Goal: Transaction & Acquisition: Purchase product/service

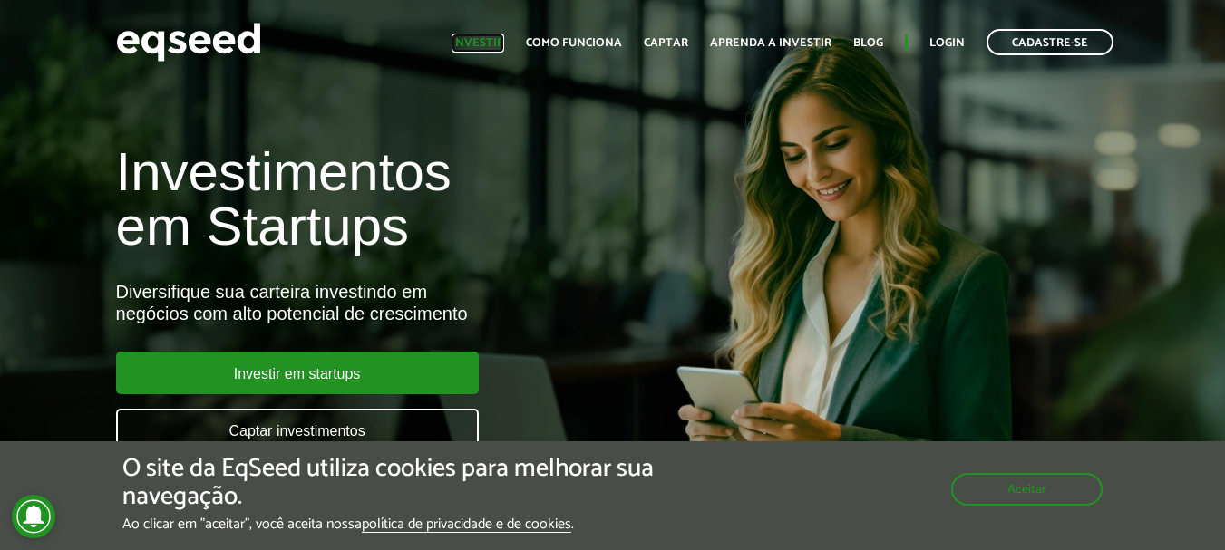
click at [504, 44] on link "Investir" at bounding box center [478, 43] width 53 height 12
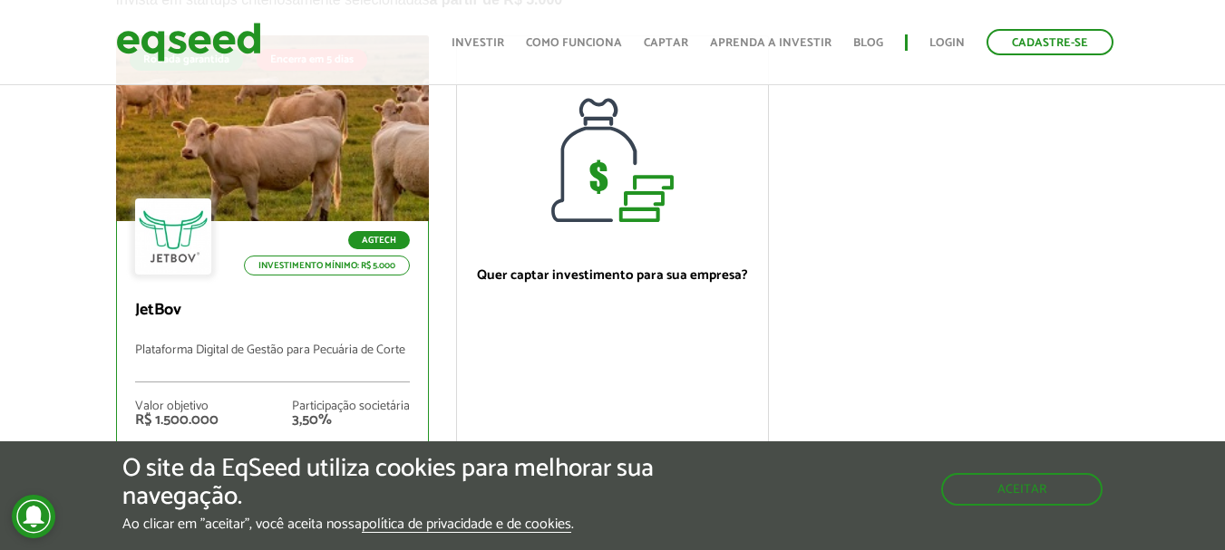
scroll to position [272, 0]
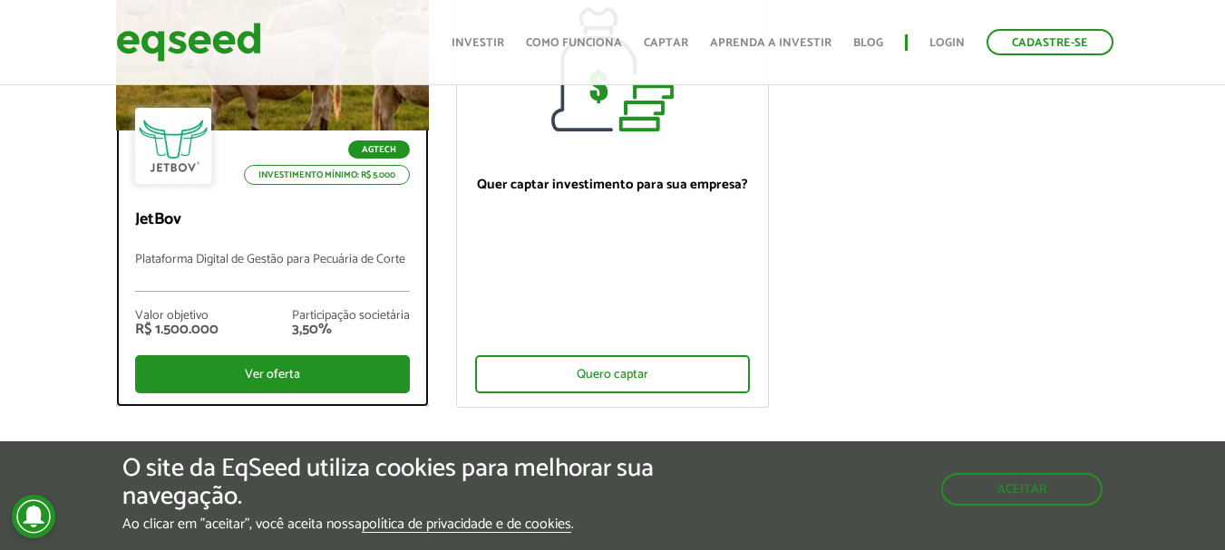
click at [284, 325] on div "Valor objetivo R$ 1.500.000 Participação societária 3,50%" at bounding box center [272, 323] width 275 height 63
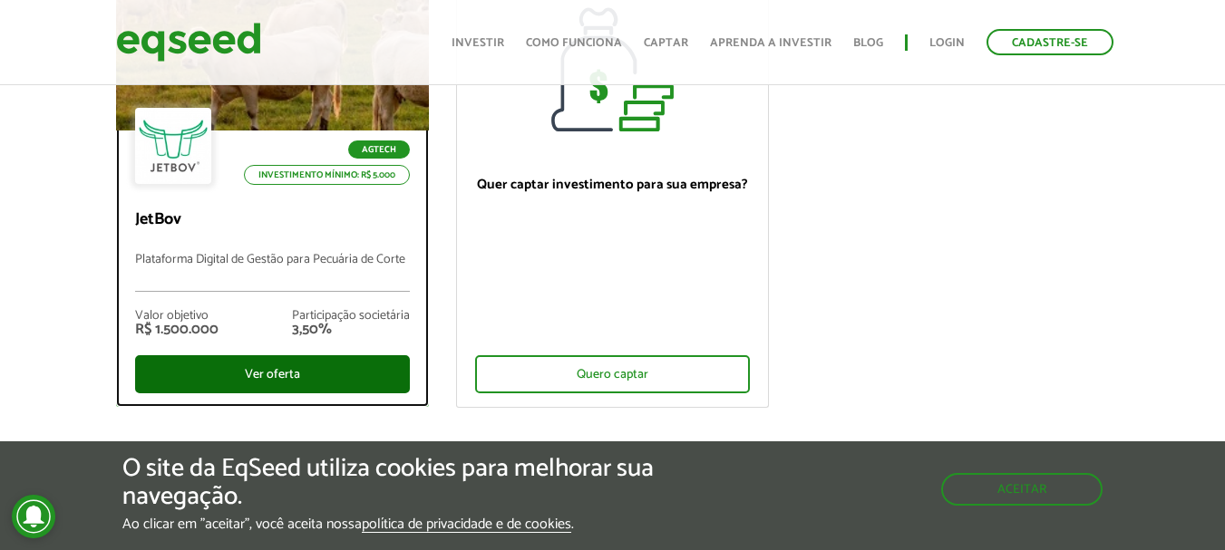
click at [288, 363] on div "Ver oferta" at bounding box center [272, 374] width 275 height 38
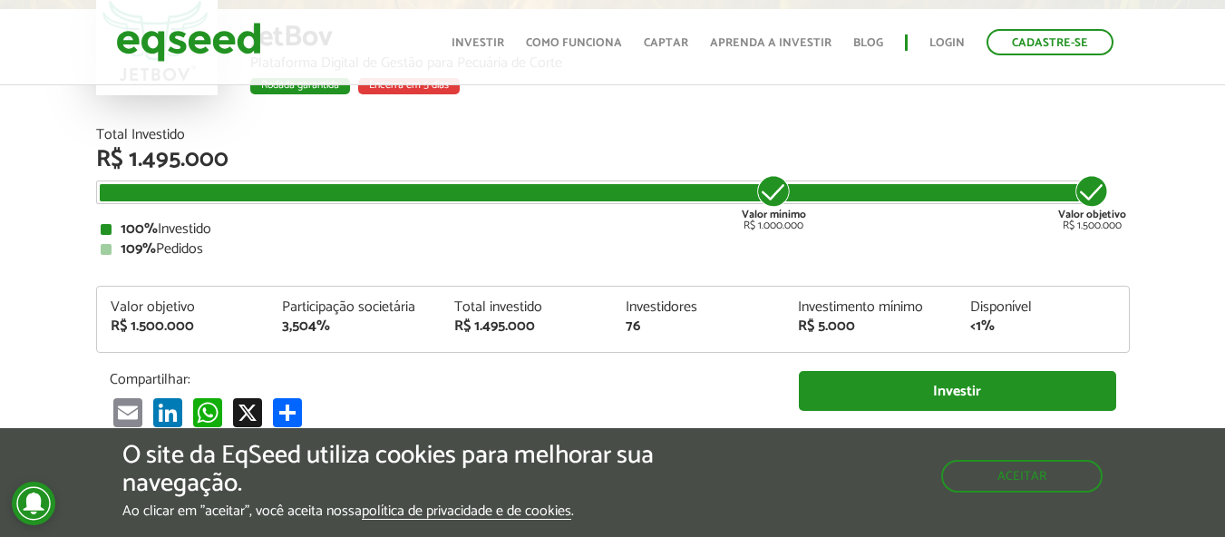
scroll to position [2153, 0]
